Goal: Information Seeking & Learning: Learn about a topic

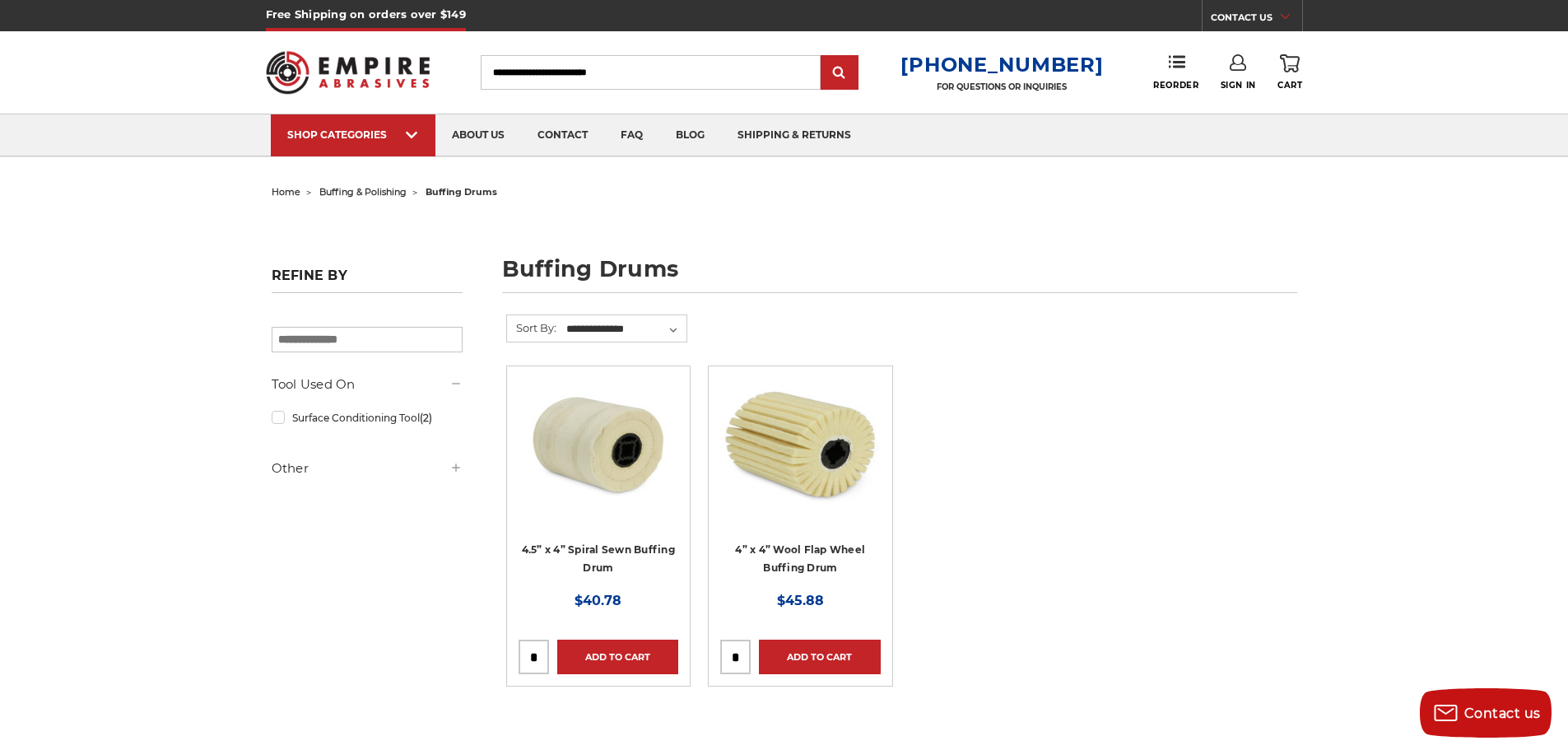
click at [371, 193] on span "buffing & polishing" at bounding box center [363, 192] width 88 height 12
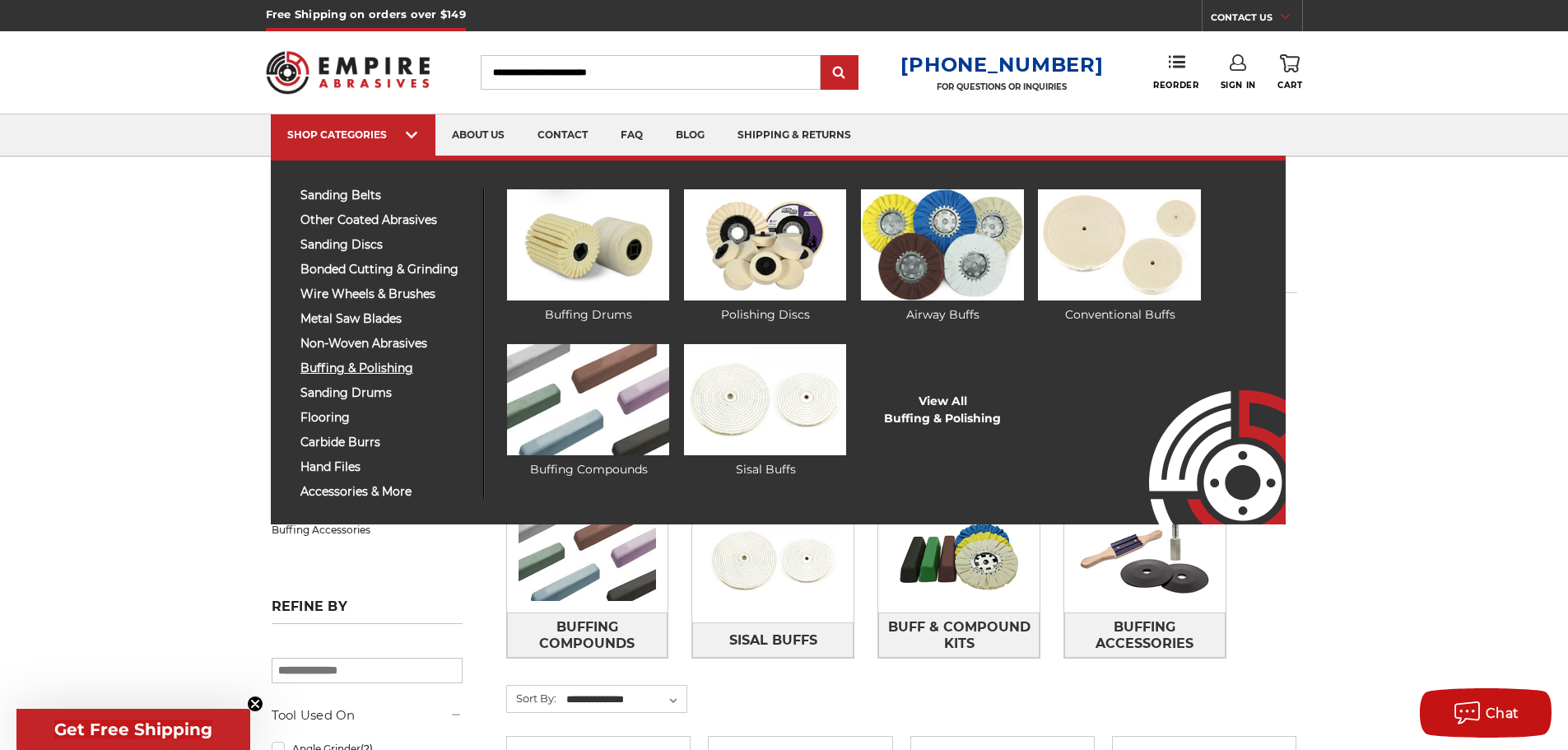
click at [370, 366] on span "buffing & polishing" at bounding box center [385, 368] width 170 height 13
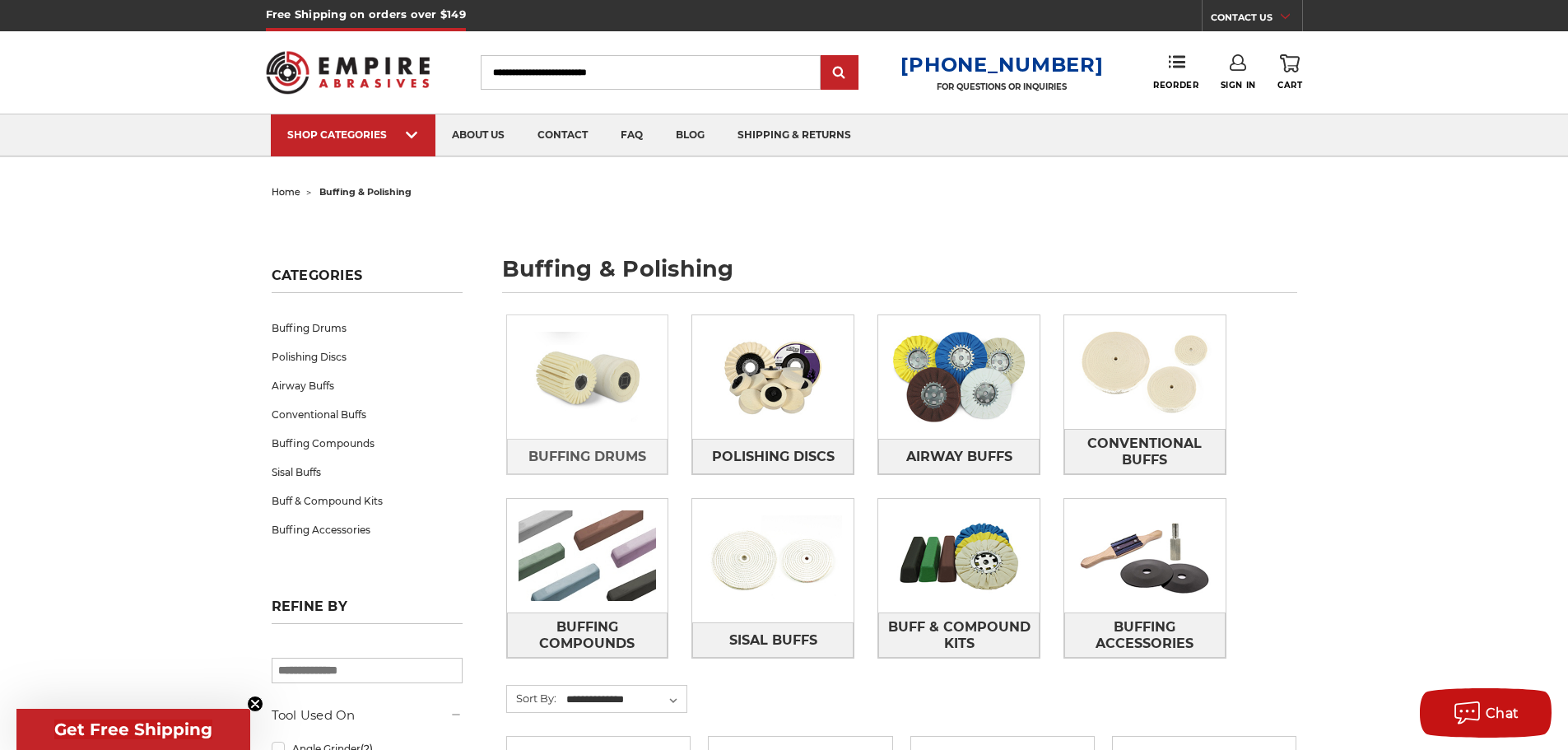
drag, startPoint x: 587, startPoint y: 380, endPoint x: 596, endPoint y: 383, distance: 9.5
click at [588, 380] on img at bounding box center [588, 376] width 161 height 114
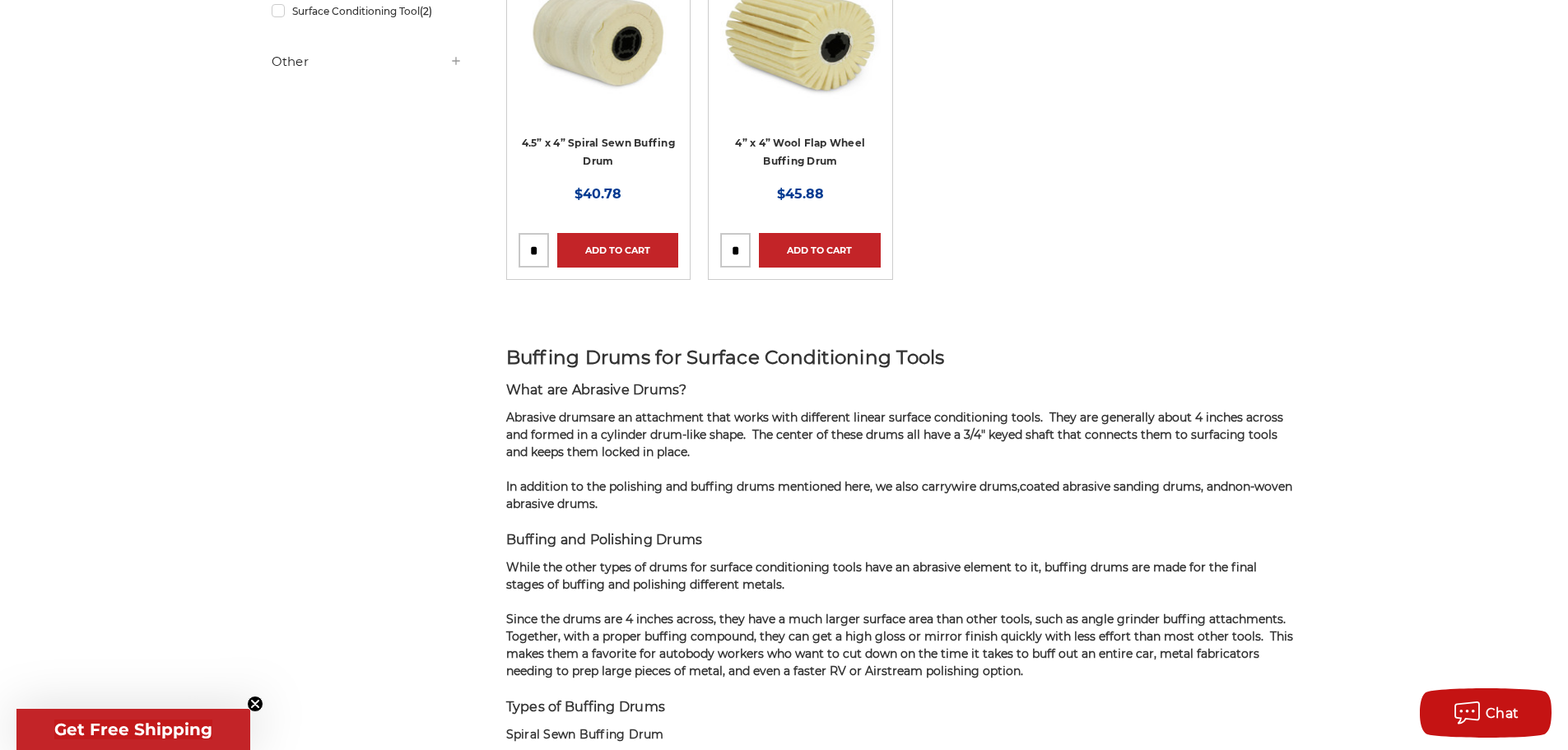
scroll to position [411, 0]
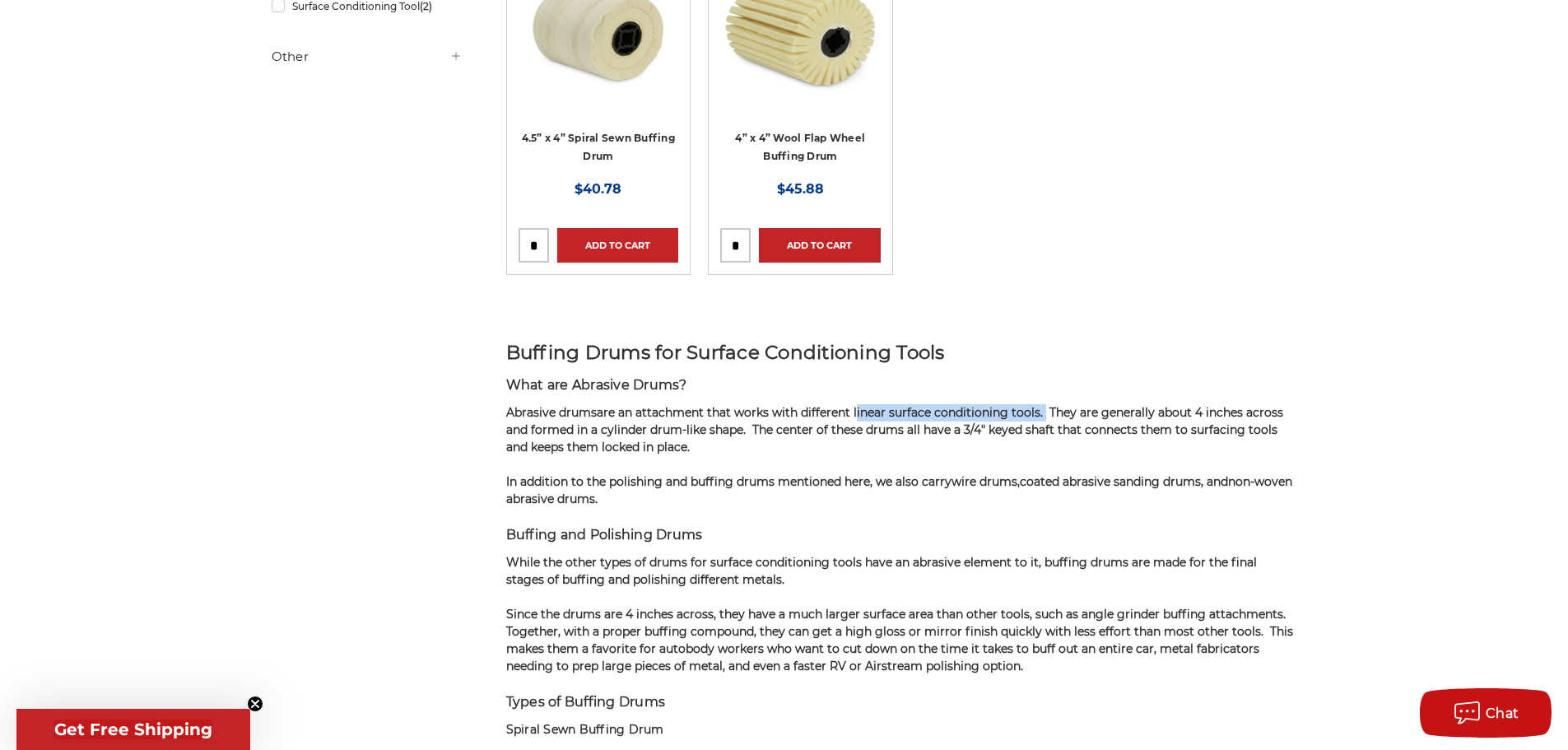
drag, startPoint x: 854, startPoint y: 406, endPoint x: 1041, endPoint y: 409, distance: 187.0
click at [1041, 409] on span "are an attachment that works with different linear surface conditioning tools. …" at bounding box center [894, 429] width 777 height 50
copy span "linear surface conditioning tools."
